Goal: Task Accomplishment & Management: Complete application form

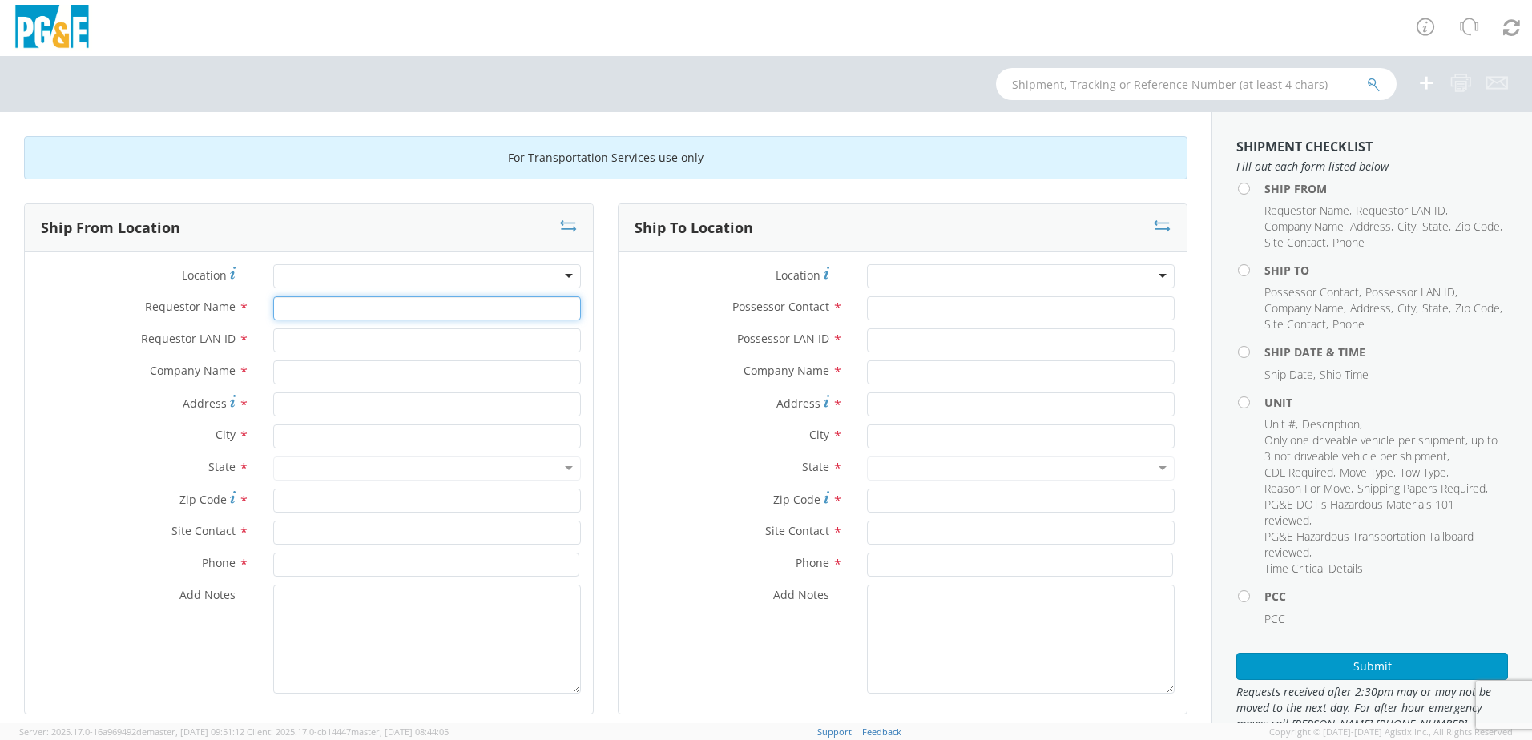
click at [351, 311] on input "Requestor Name *" at bounding box center [427, 308] width 308 height 24
type input "[PERSON_NAME]"
click at [558, 281] on div at bounding box center [427, 276] width 308 height 24
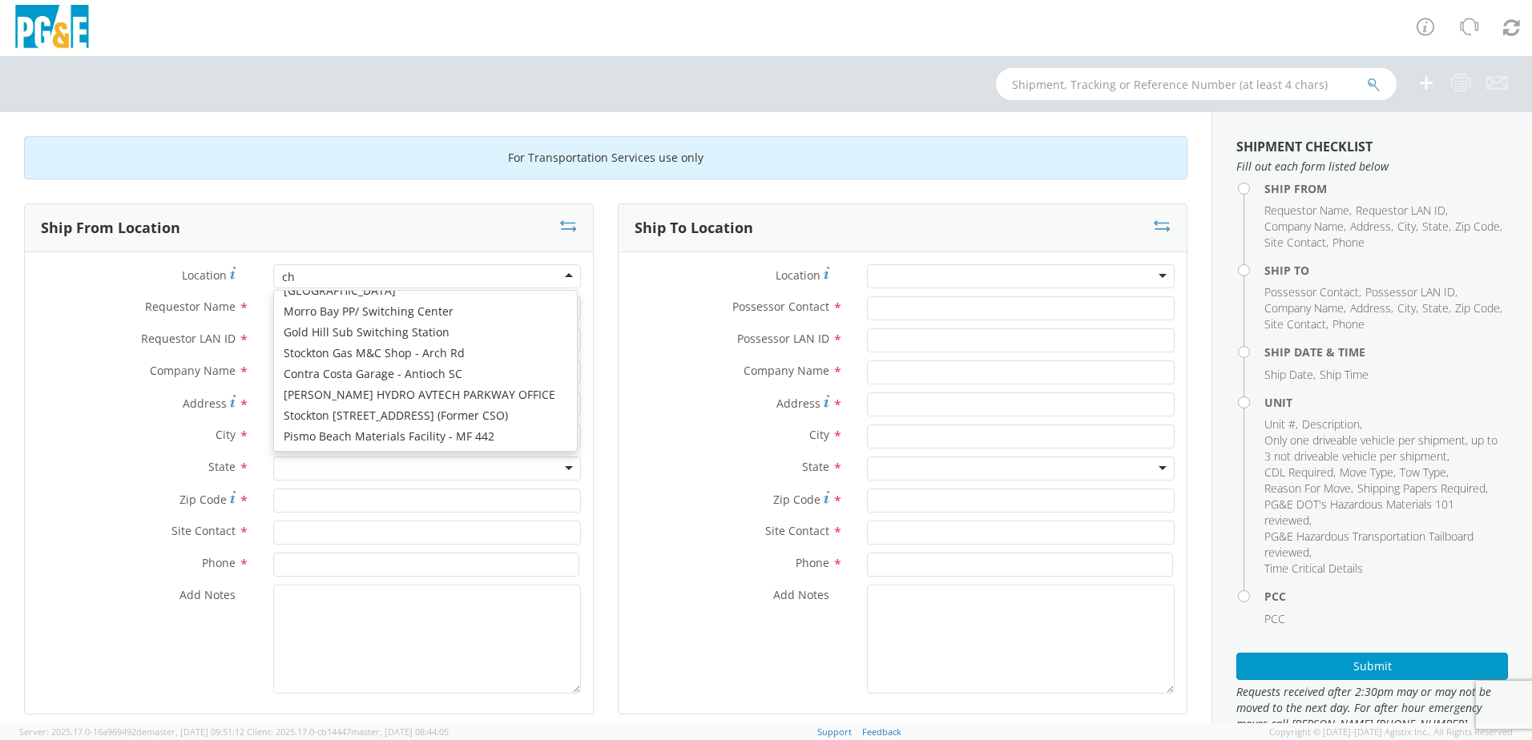
scroll to position [4, 0]
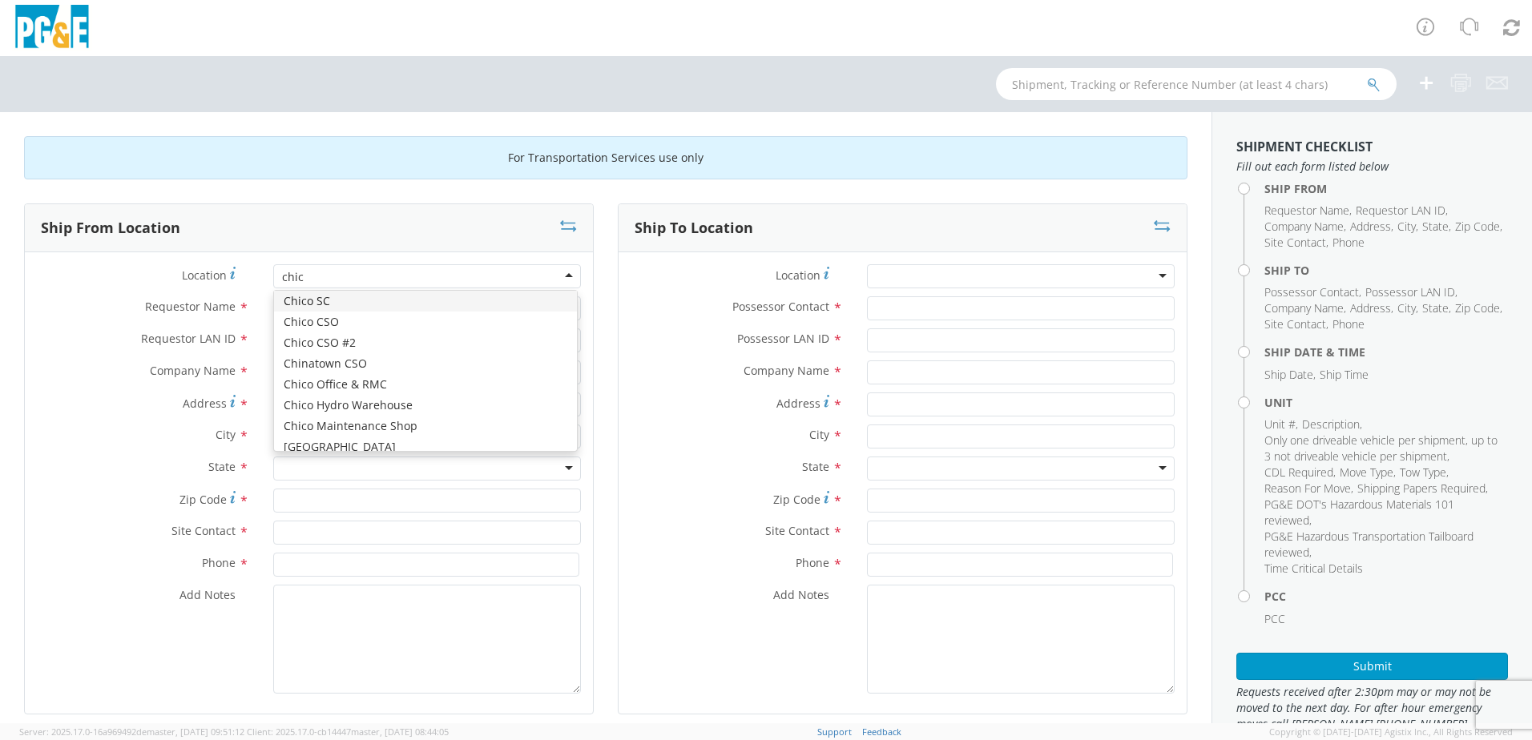
type input "chico"
type input "PG&E"
type input "[STREET_ADDRESS]"
type input "Chico"
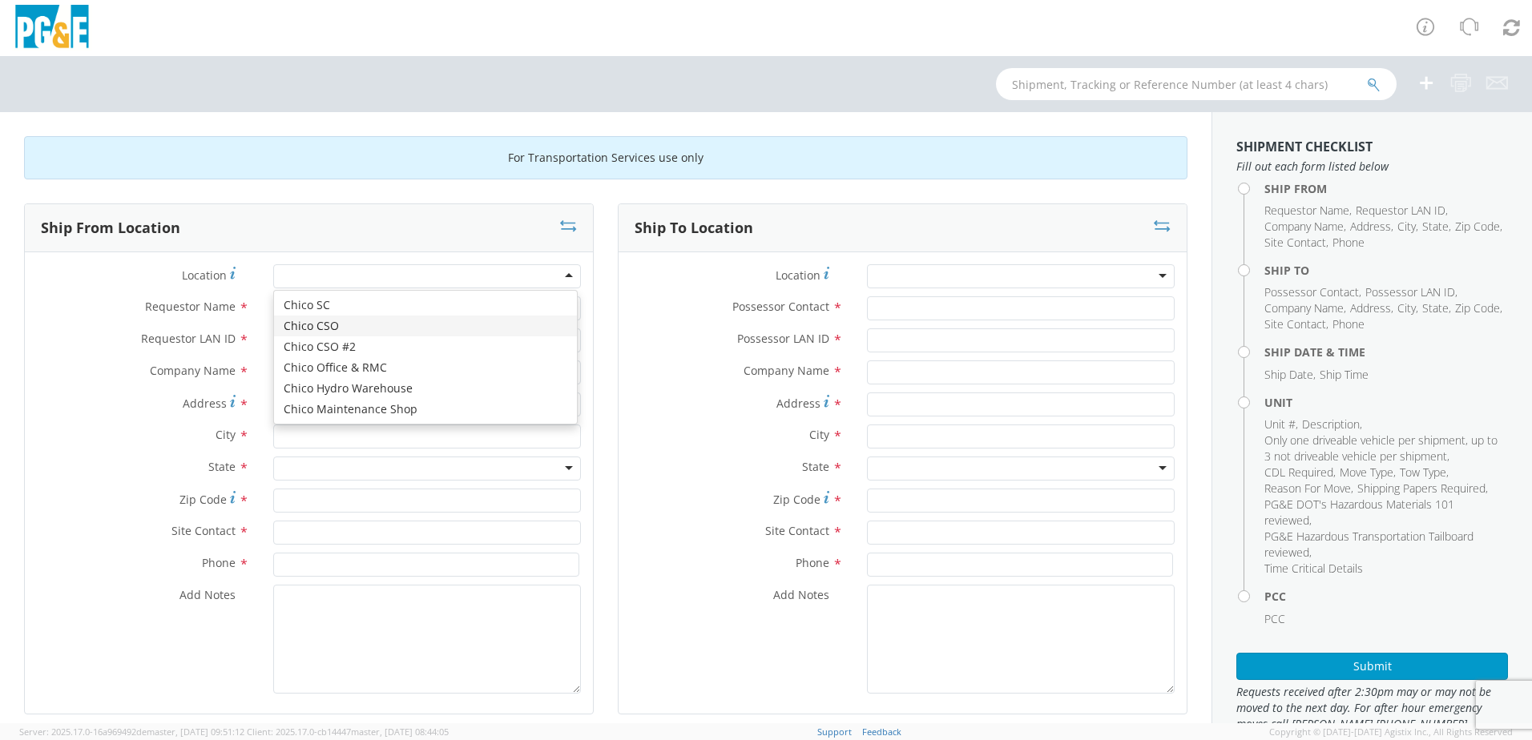
type input "95928"
click at [562, 273] on div "Chico CSO" at bounding box center [427, 276] width 308 height 24
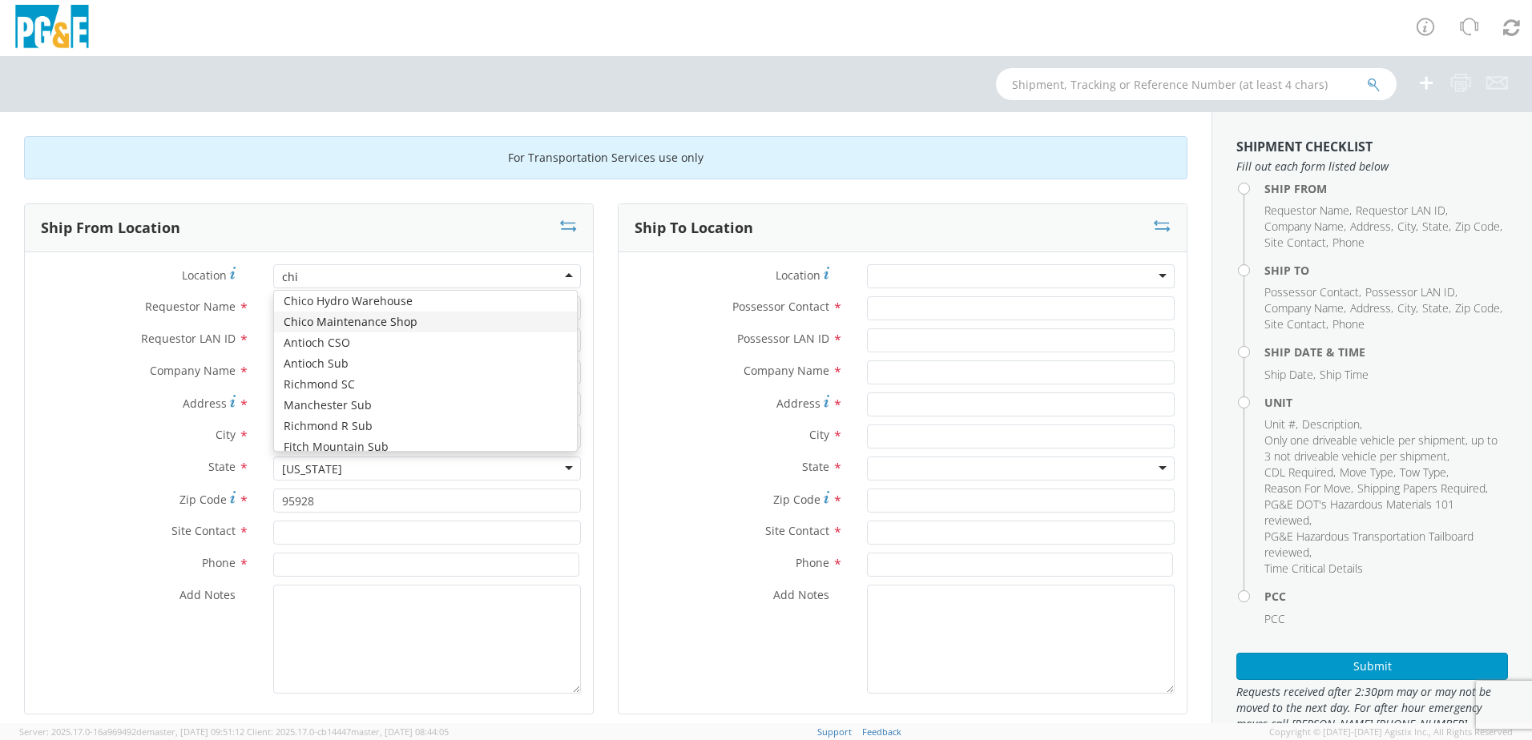
scroll to position [56, 0]
type input "chico"
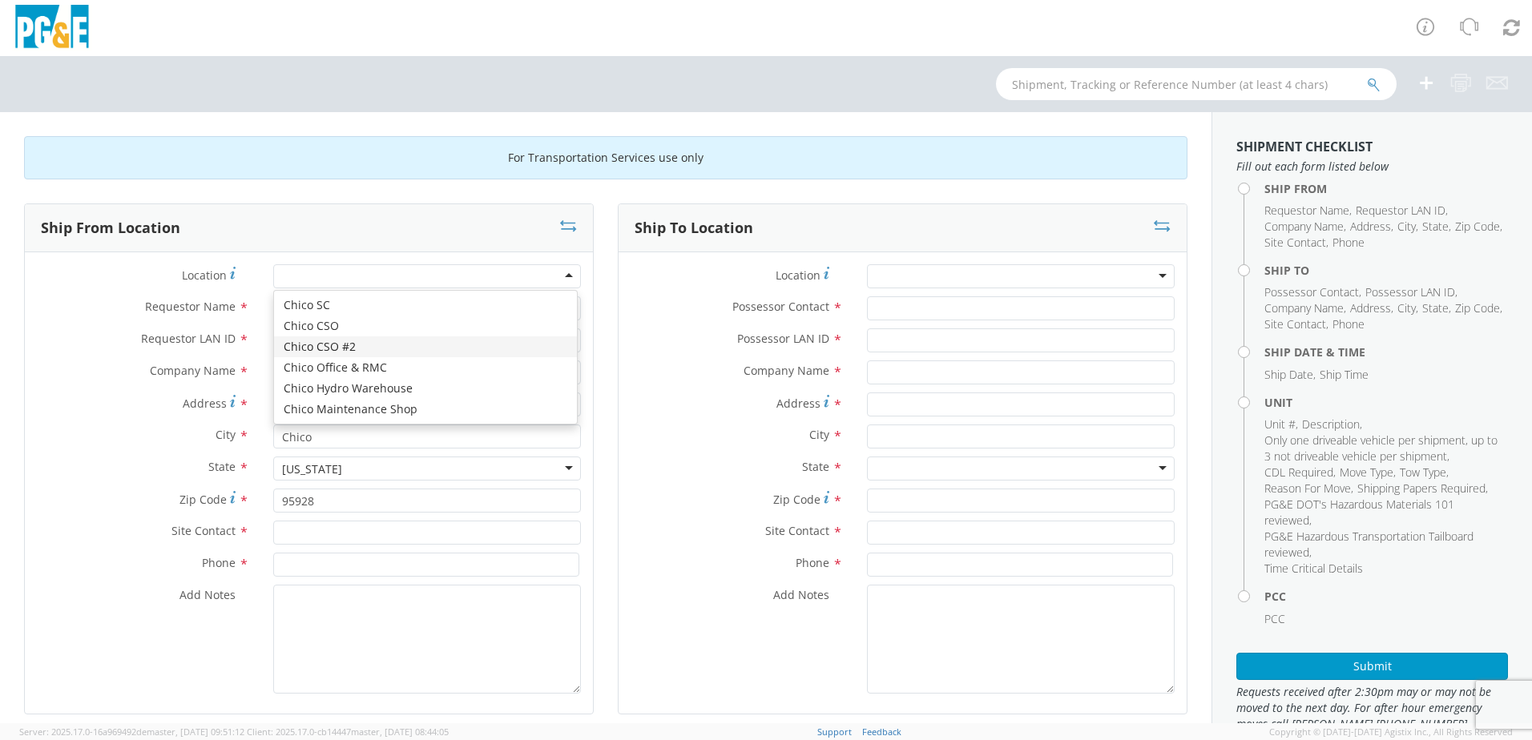
scroll to position [0, 0]
click at [566, 271] on div "Chico CSO #2" at bounding box center [427, 276] width 308 height 24
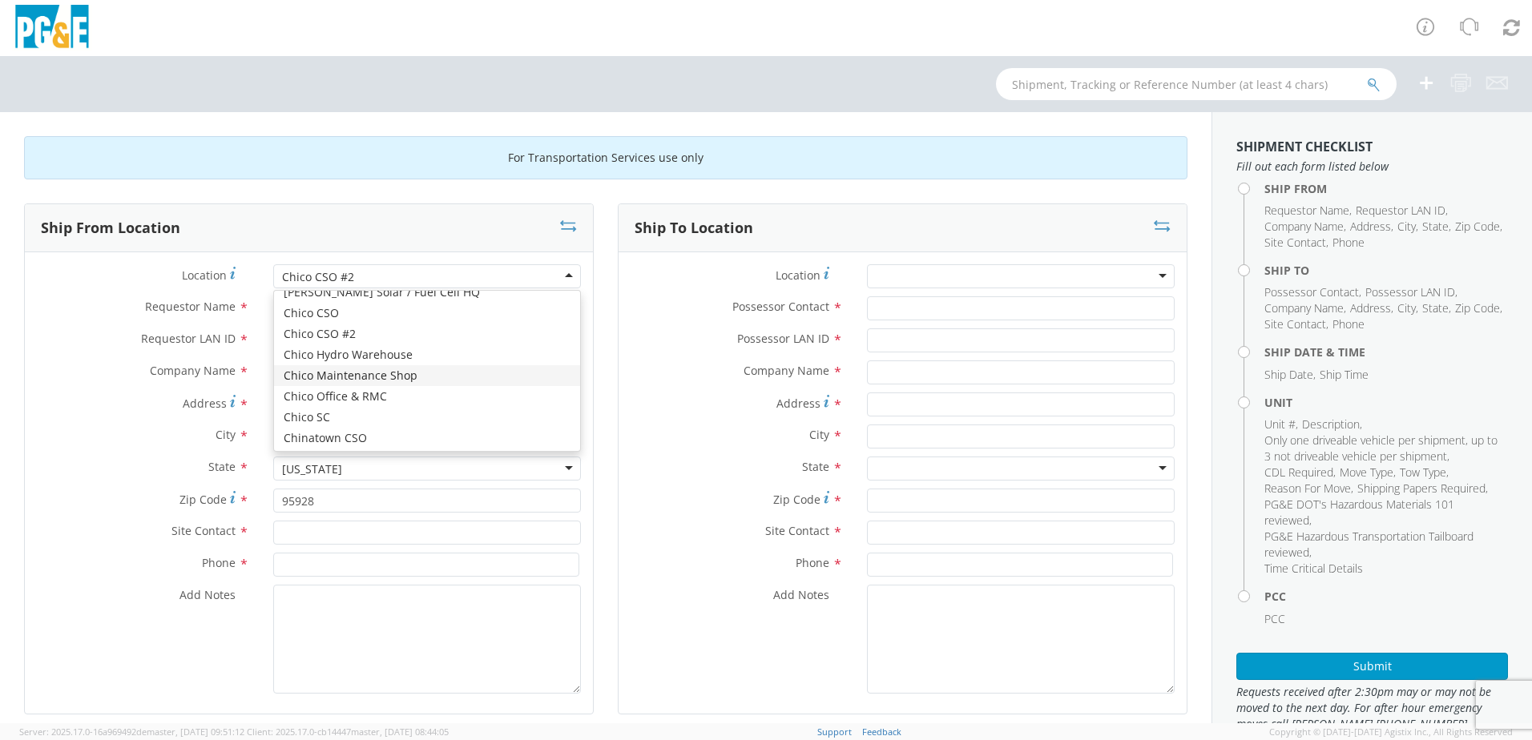
scroll to position [1182, 0]
type input "[STREET_ADDRESS]"
type input "CHICO"
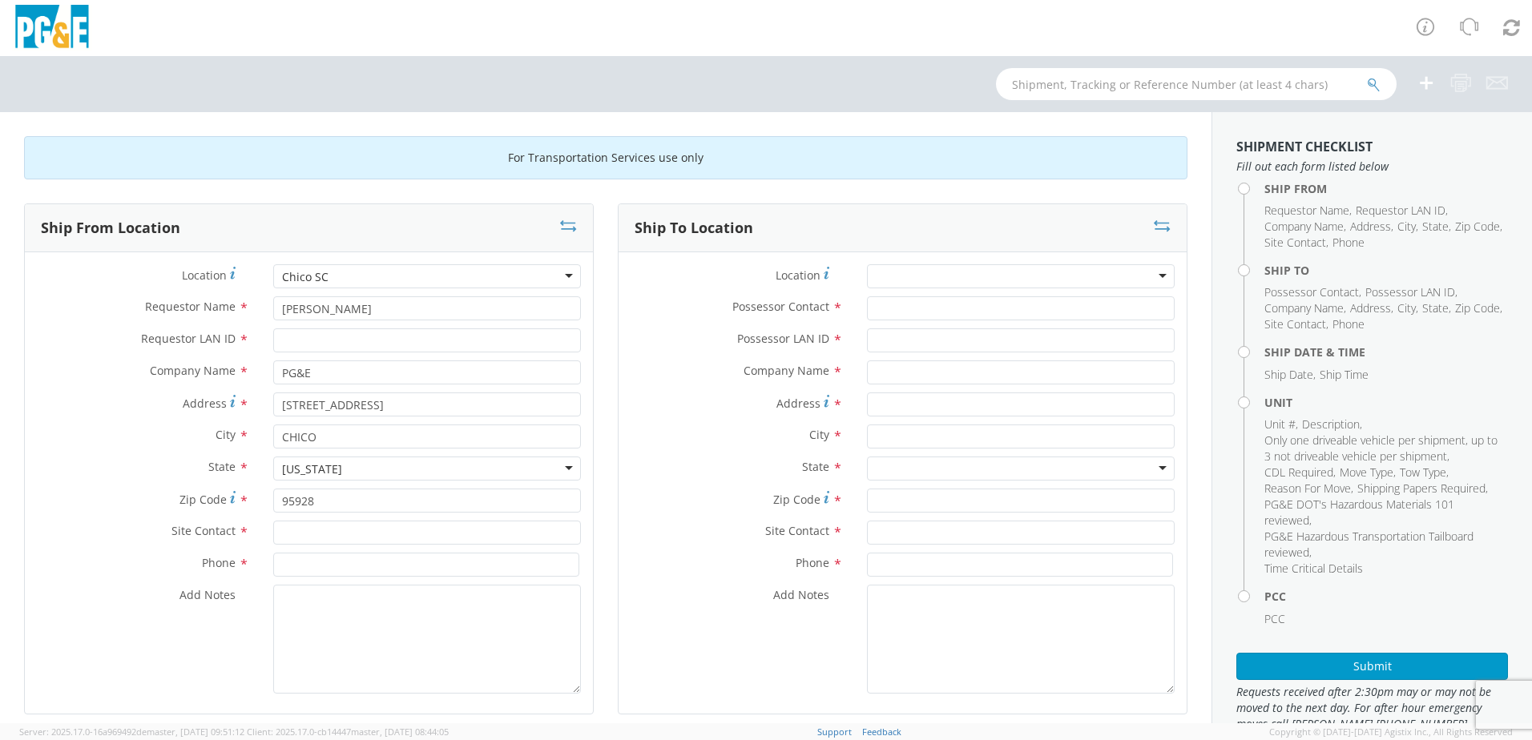
click at [561, 278] on div "Chico SC" at bounding box center [427, 276] width 308 height 24
type input "2nd & Orange St"
type input "Chico"
click at [561, 272] on div "Chico Maintenance Shop" at bounding box center [427, 276] width 308 height 24
type input "[STREET_ADDRESS]"
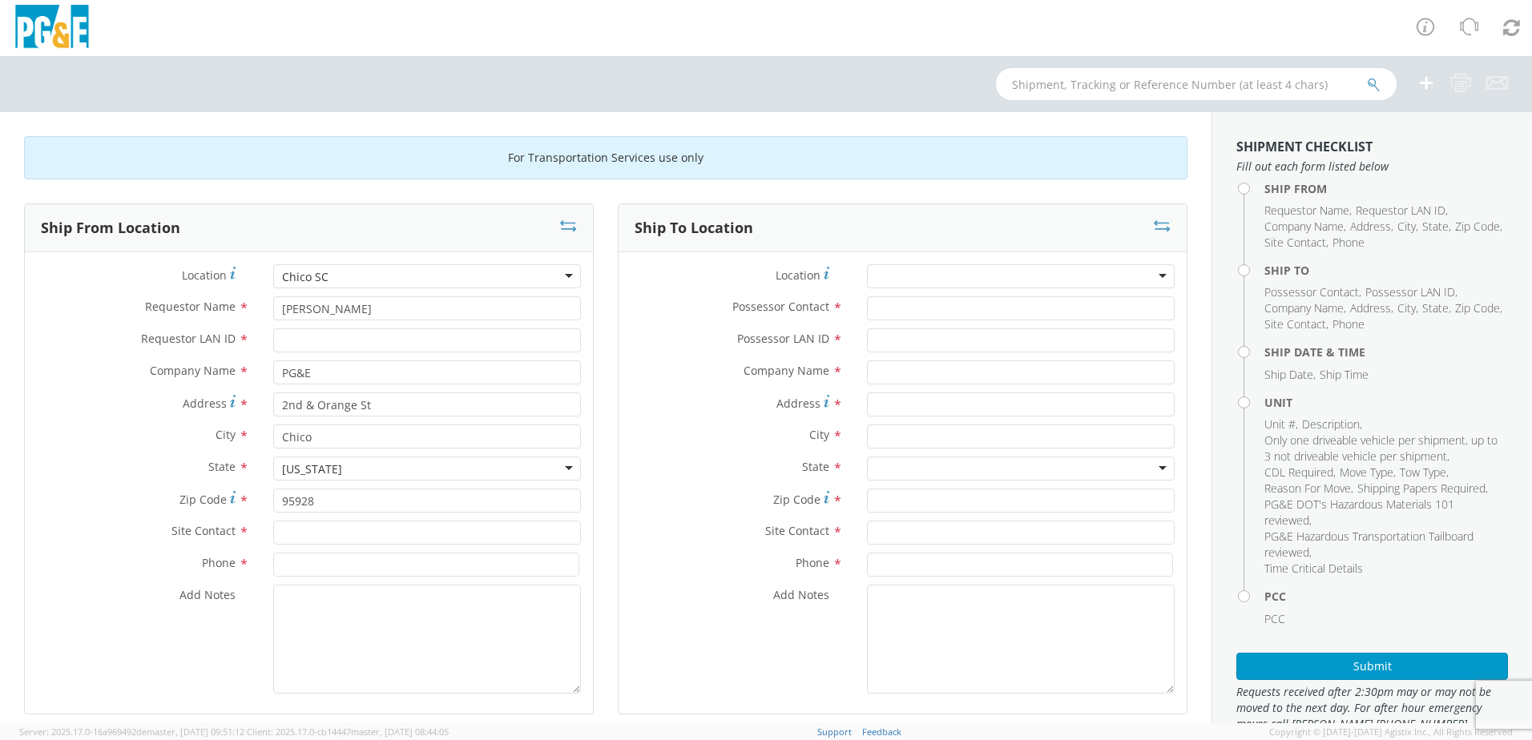
type input "CHICO"
click at [563, 278] on div "Chico SC" at bounding box center [427, 276] width 308 height 24
